Goal: Information Seeking & Learning: Find specific fact

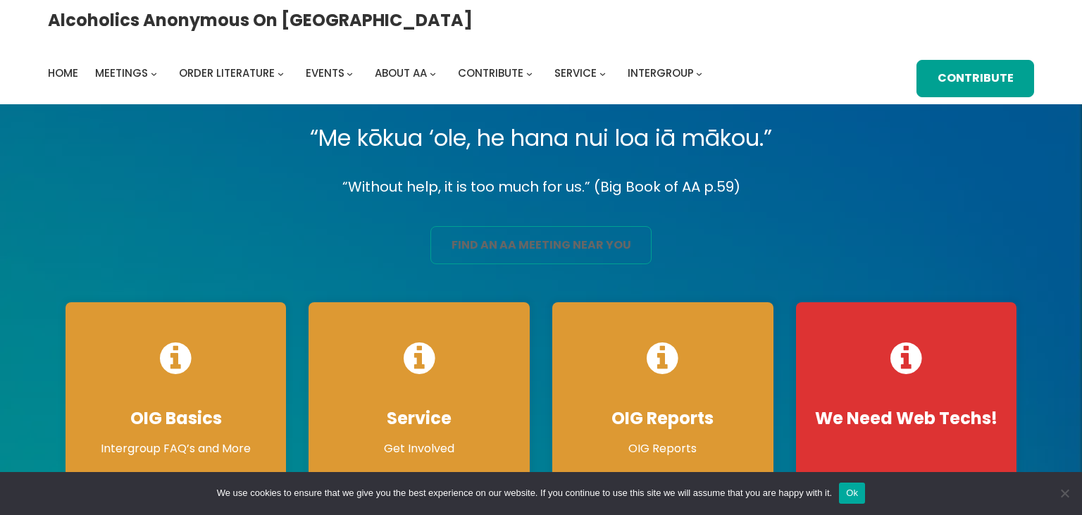
click at [561, 249] on link "find an aa meeting near you" at bounding box center [540, 244] width 221 height 37
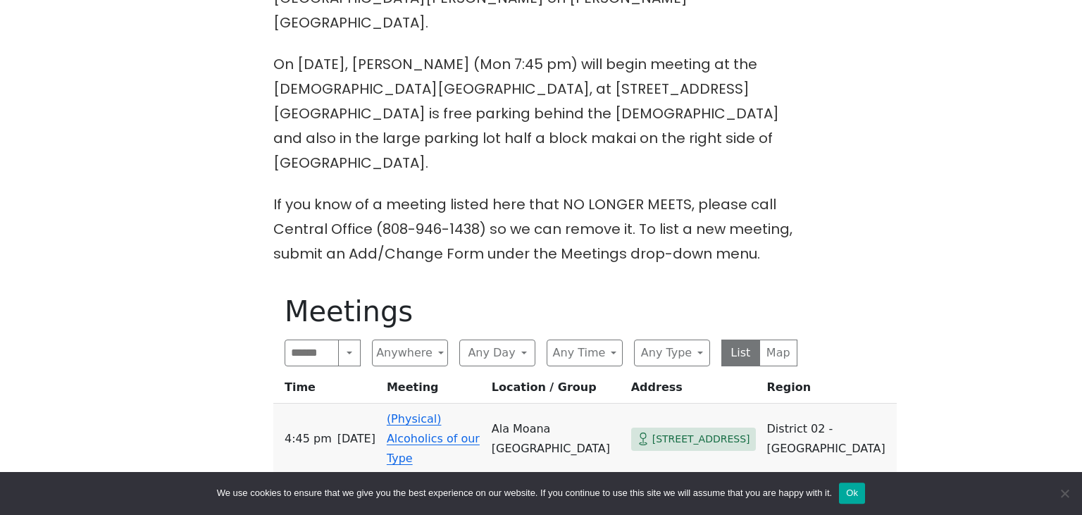
scroll to position [595, 0]
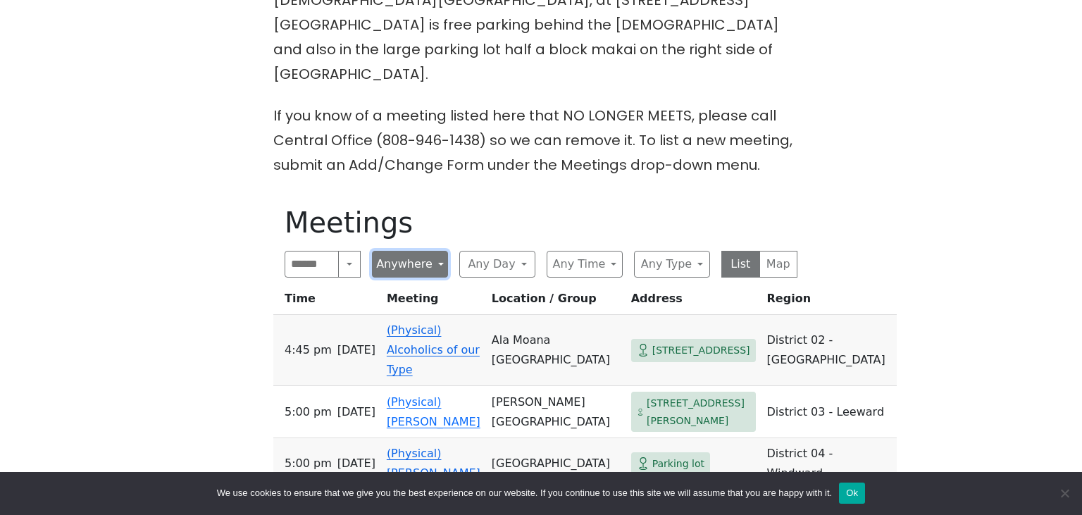
click at [404, 251] on button "Anywhere" at bounding box center [410, 264] width 76 height 27
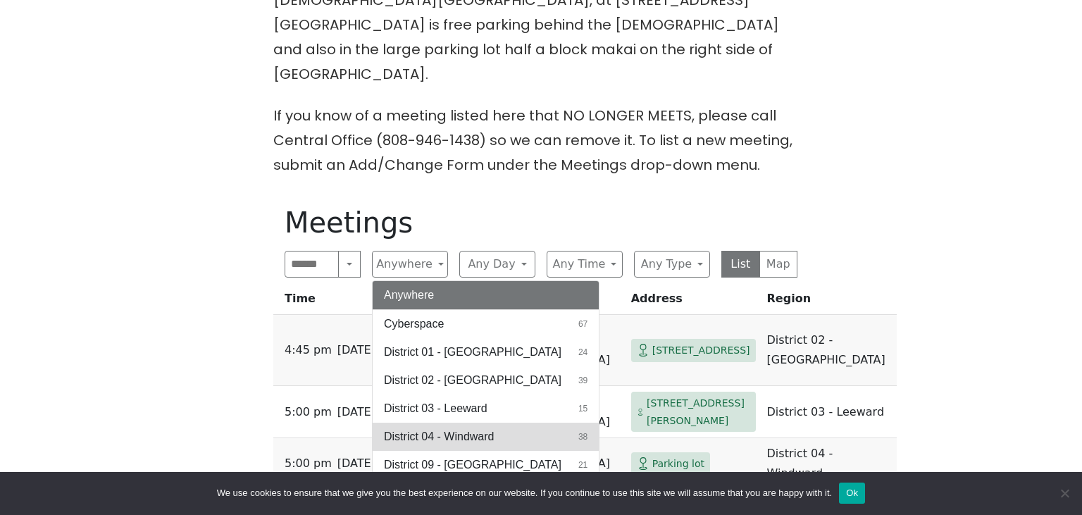
click at [480, 428] on span "District 04 - Windward" at bounding box center [439, 436] width 110 height 17
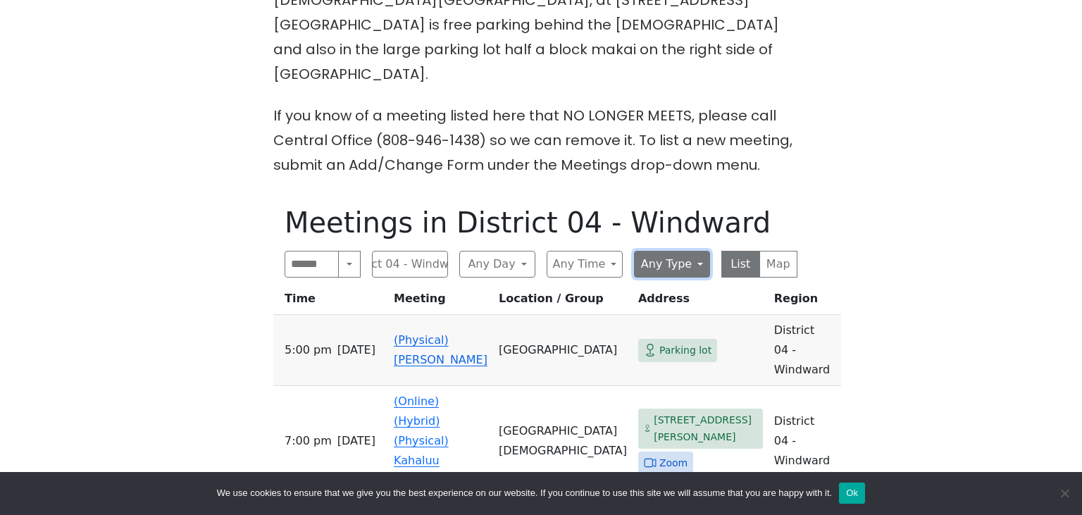
click at [699, 251] on button "Any Type" at bounding box center [672, 264] width 76 height 27
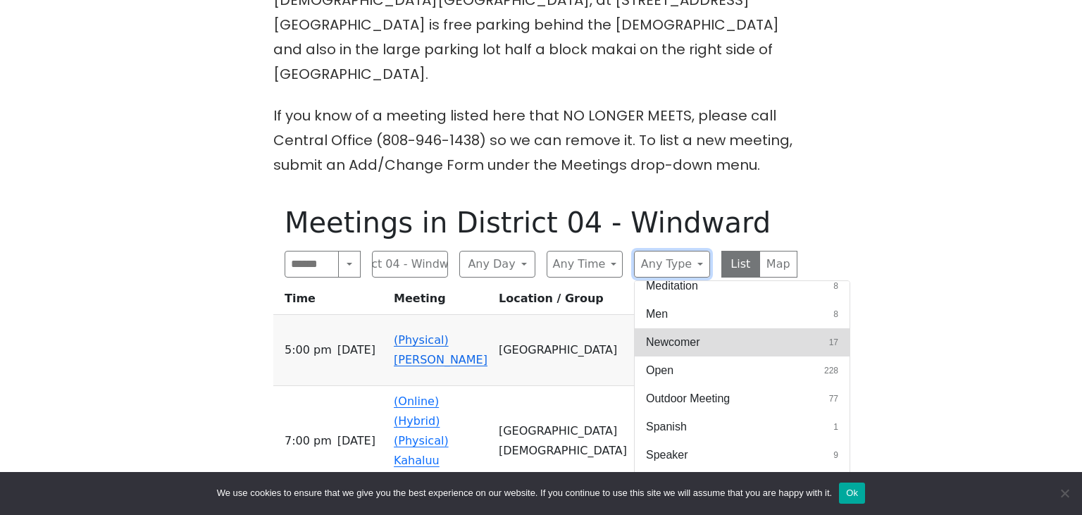
scroll to position [446, 0]
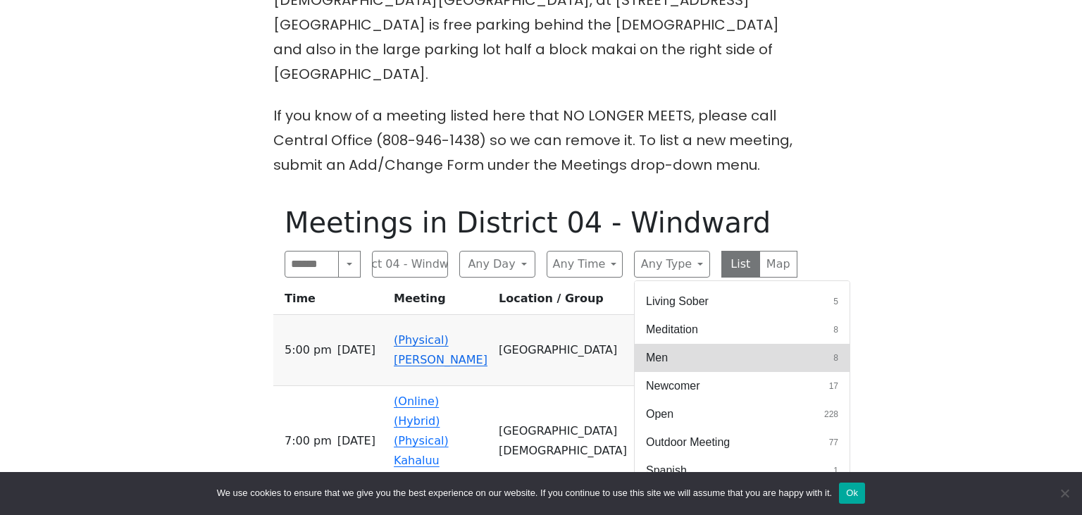
click at [695, 344] on button "Men 8" at bounding box center [742, 358] width 215 height 28
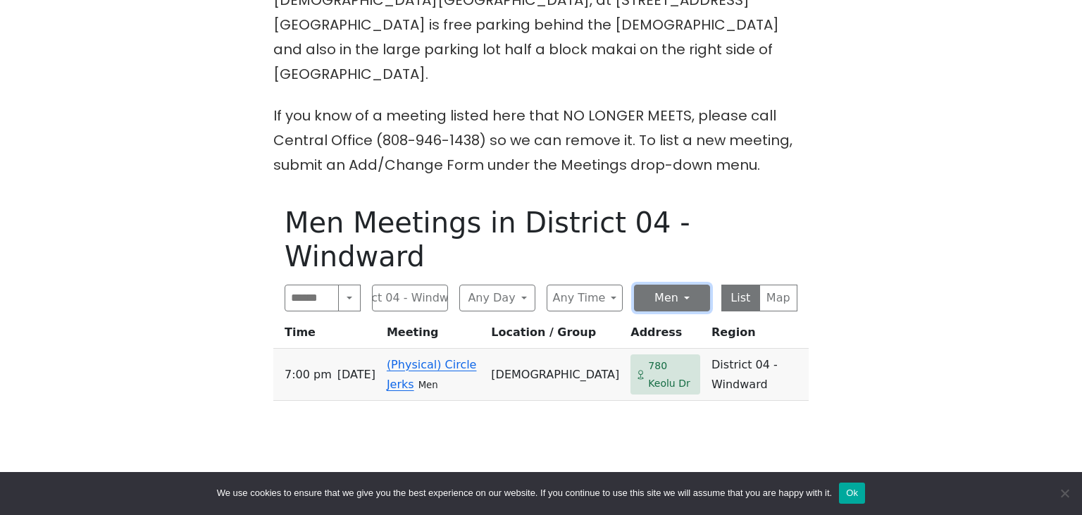
click at [650, 285] on button "Men" at bounding box center [672, 298] width 76 height 27
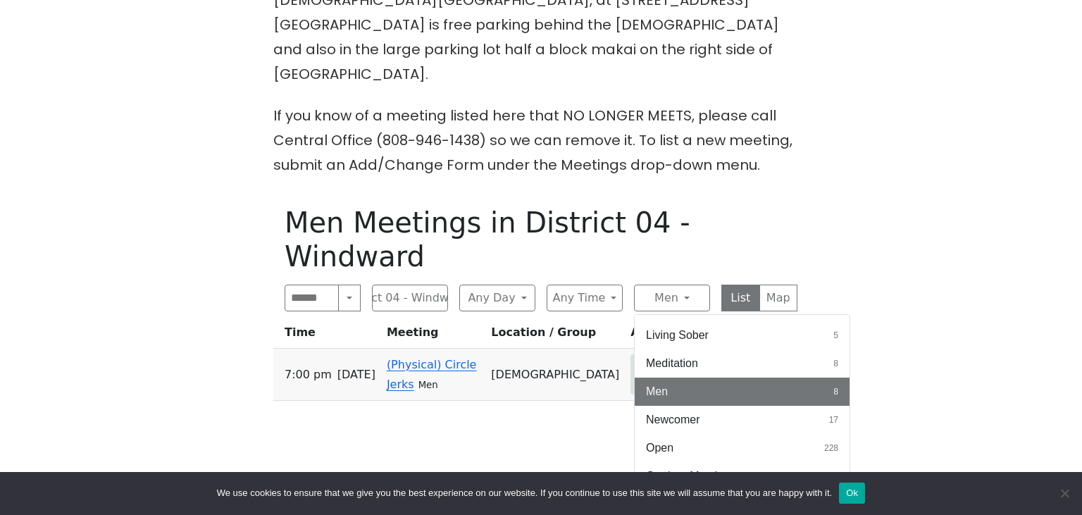
click at [883, 221] on div "The Pioneer Group (Tues, 6:30, inside the Women’s Bld. at [DEMOGRAPHIC_DATA]) i…" at bounding box center [541, 244] width 974 height 877
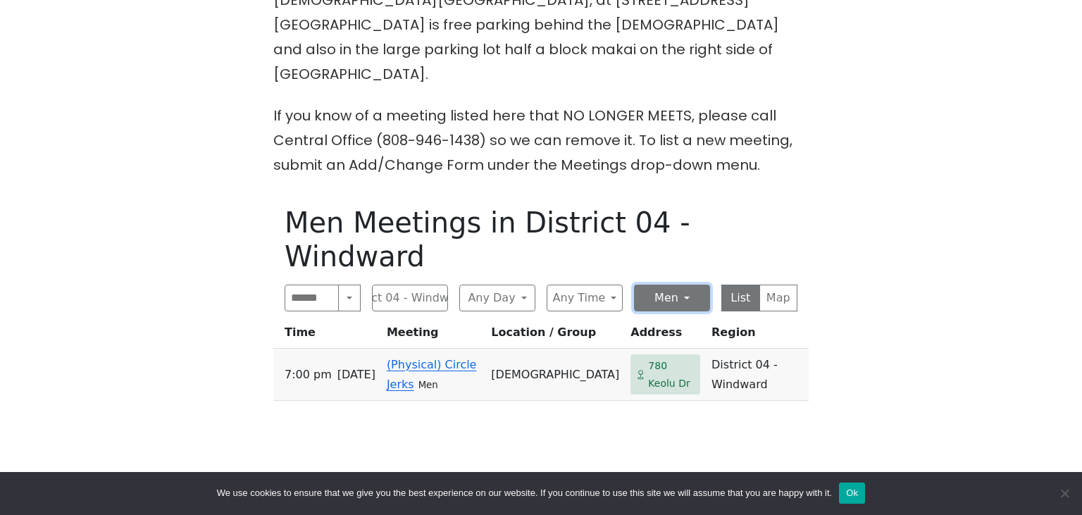
click at [678, 285] on button "Men" at bounding box center [672, 298] width 76 height 27
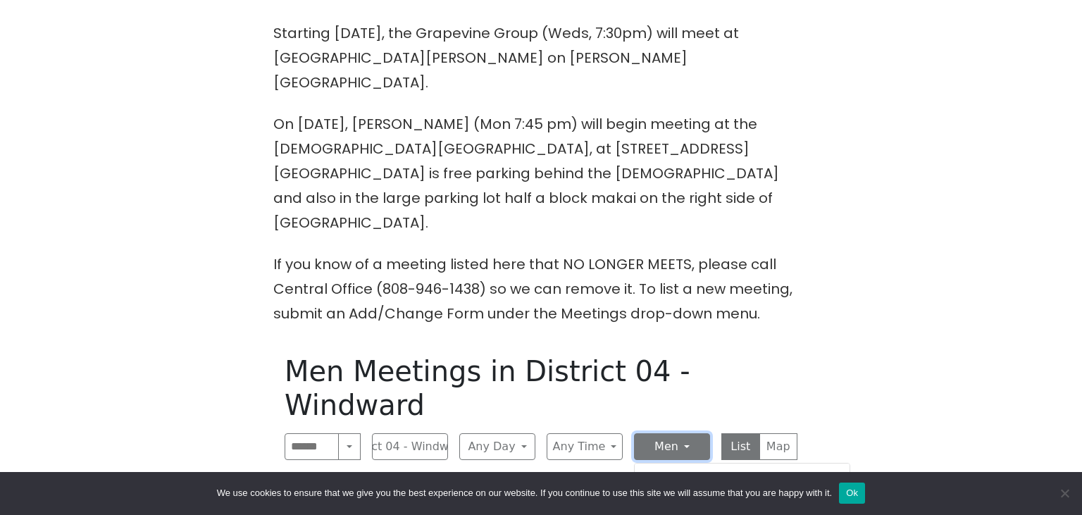
click at [679, 433] on button "Men" at bounding box center [672, 446] width 76 height 27
click at [685, 433] on button "Men" at bounding box center [672, 446] width 76 height 27
click at [697, 464] on button "Any Type" at bounding box center [742, 478] width 215 height 28
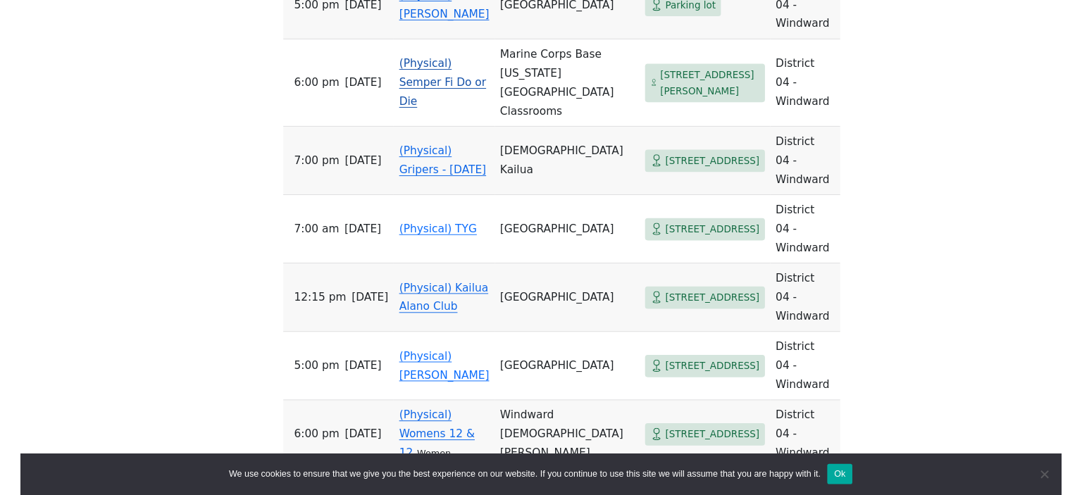
scroll to position [1413, 0]
